Goal: Navigation & Orientation: Find specific page/section

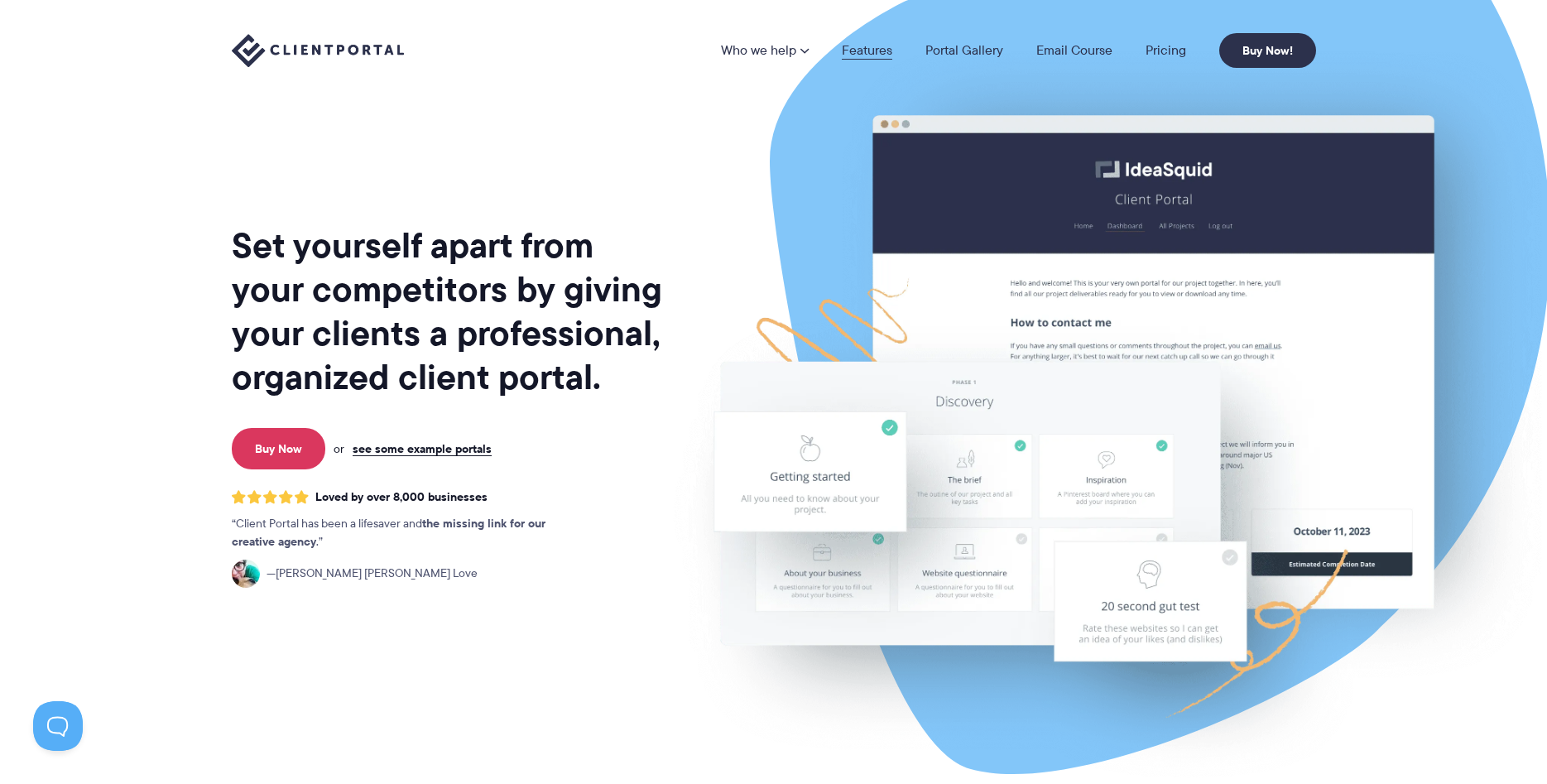
click at [886, 49] on link "Features" at bounding box center [867, 51] width 51 height 13
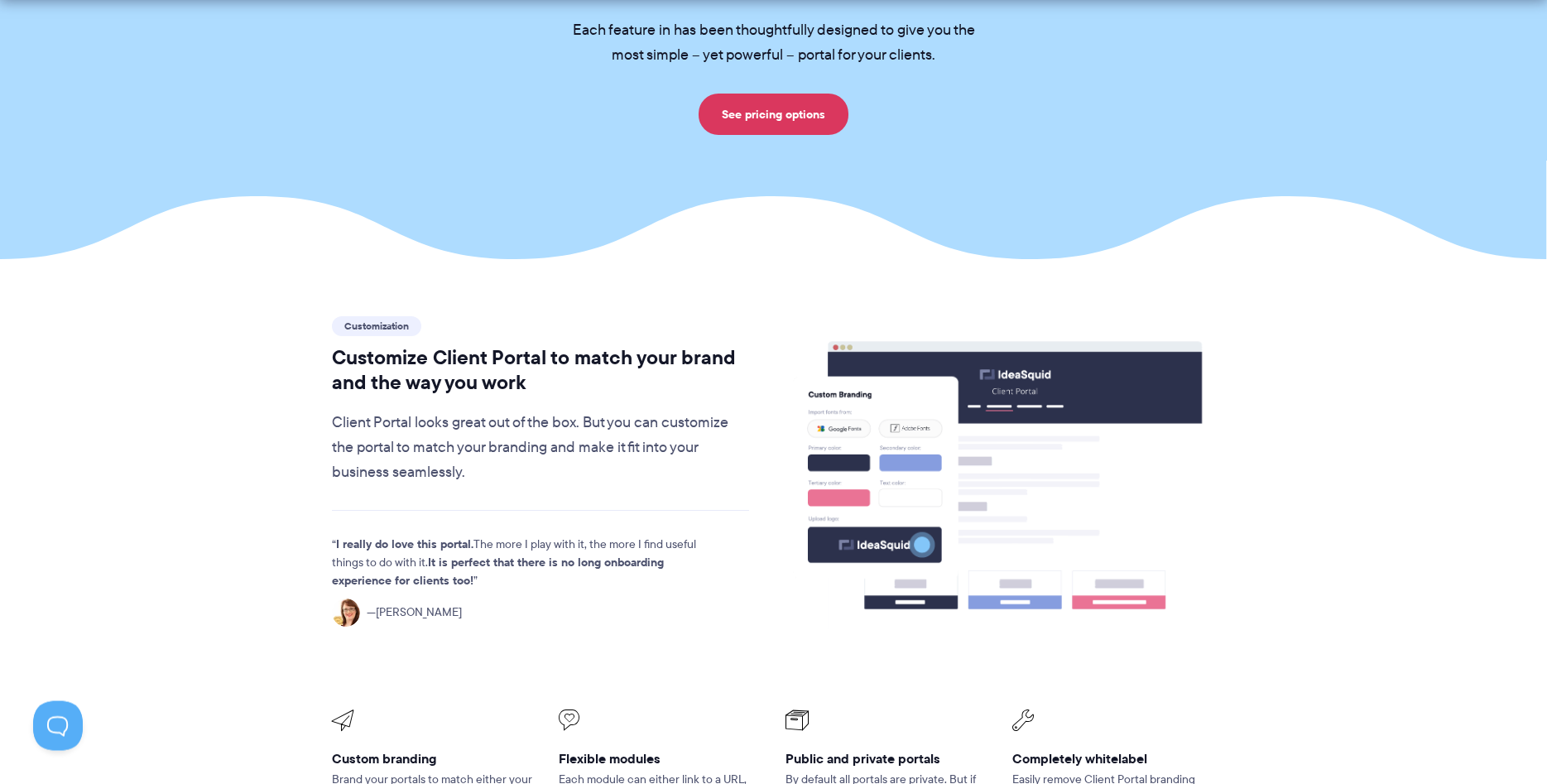
scroll to position [253, 0]
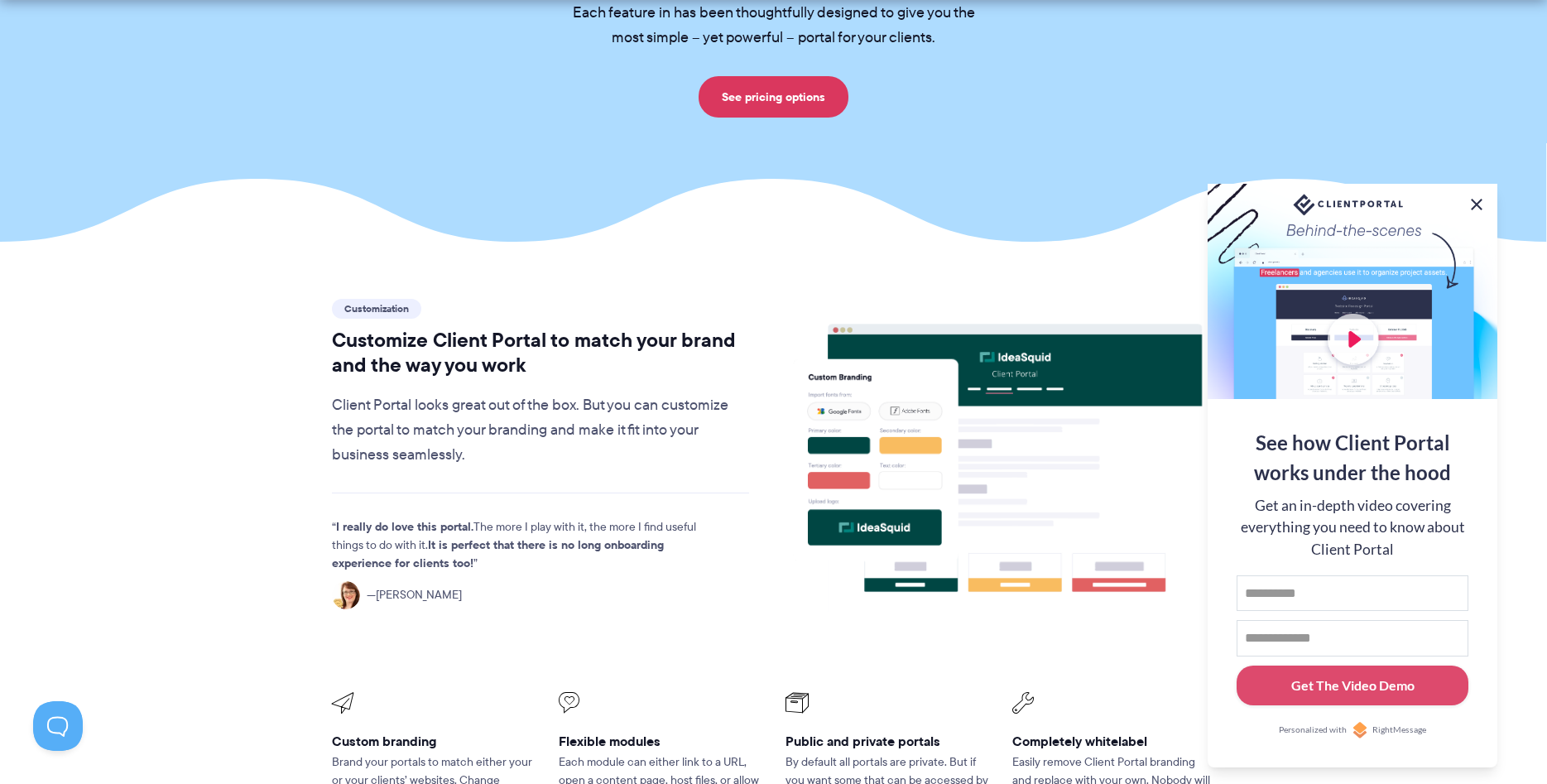
click at [1478, 200] on button at bounding box center [1476, 204] width 20 height 20
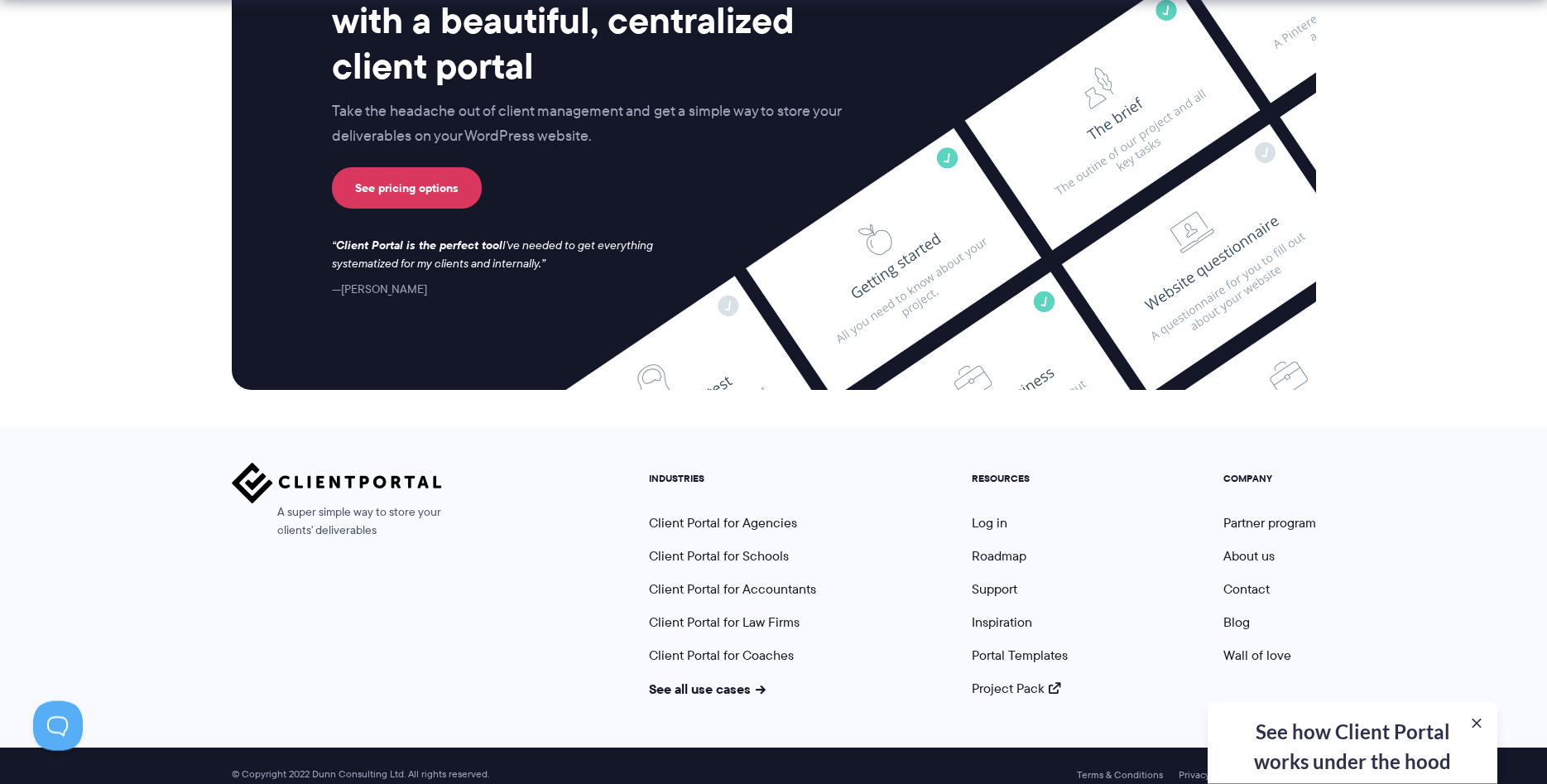
scroll to position [4378, 0]
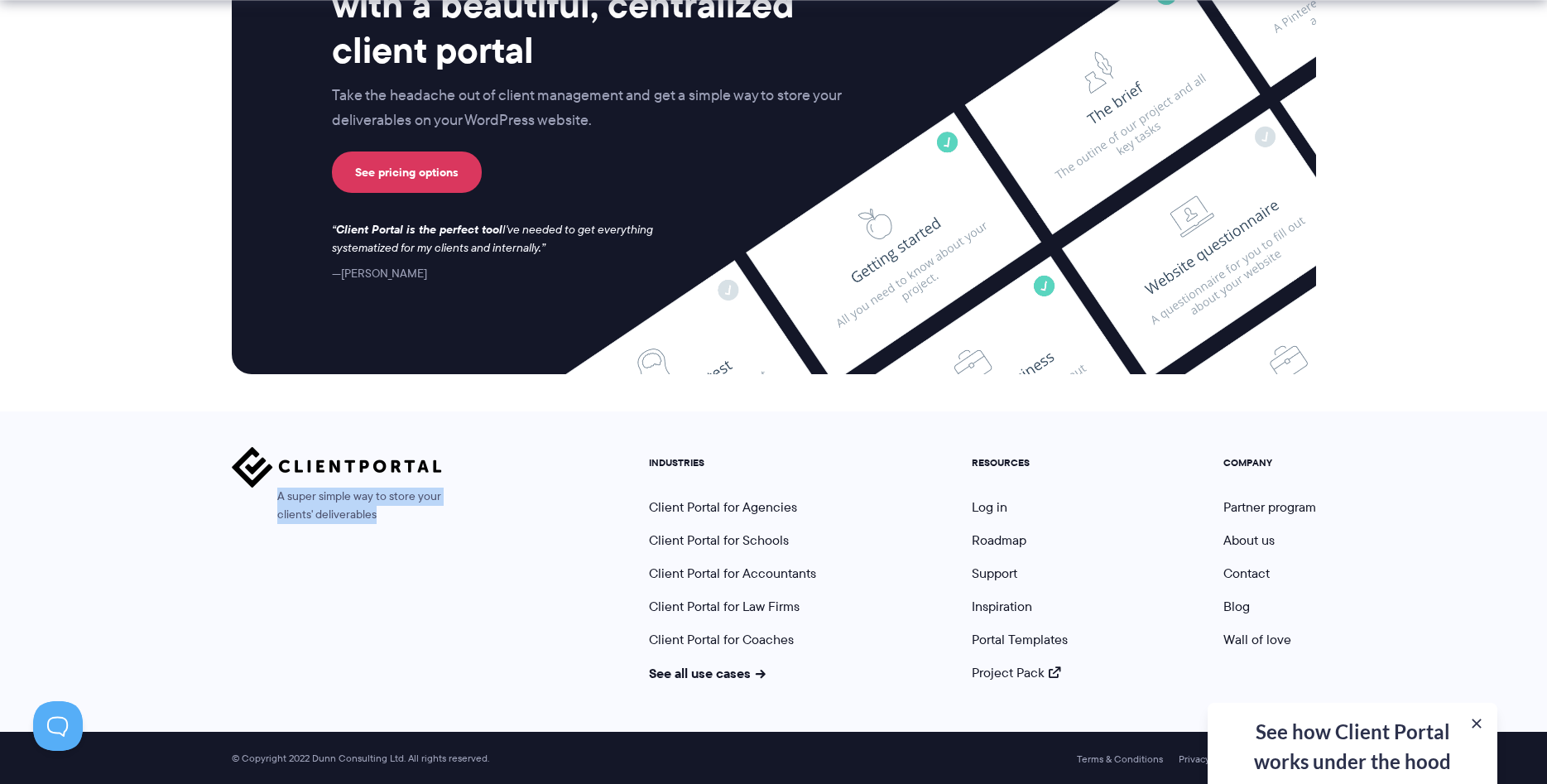
drag, startPoint x: 280, startPoint y: 494, endPoint x: 401, endPoint y: 534, distance: 127.4
click at [401, 534] on div "A super simple way to store your clients' deliverables" at bounding box center [337, 564] width 210 height 235
copy span "A super simple way to store your clients' deliverables"
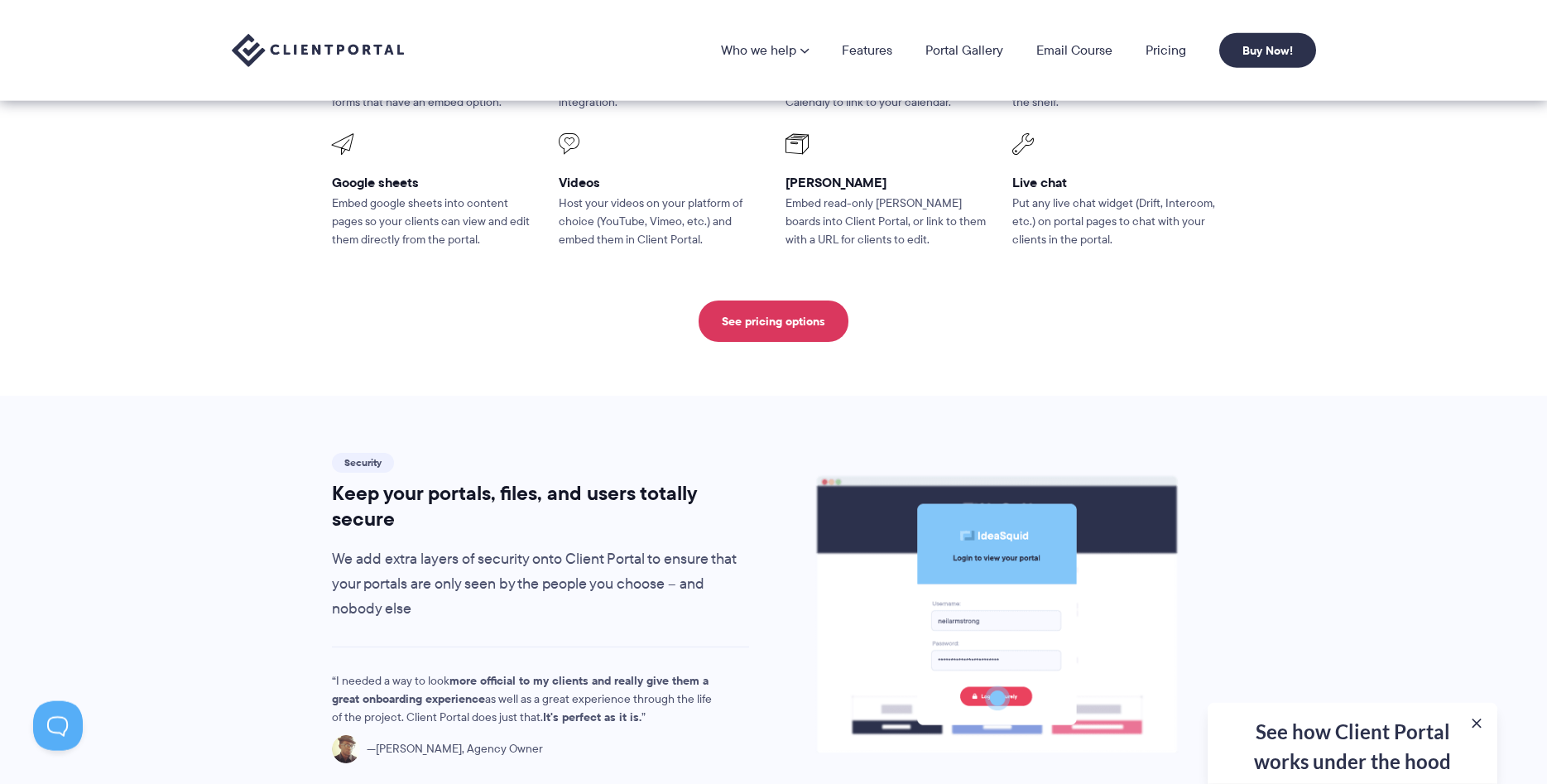
scroll to position [2351, 0]
